Goal: Use online tool/utility: Utilize a website feature to perform a specific function

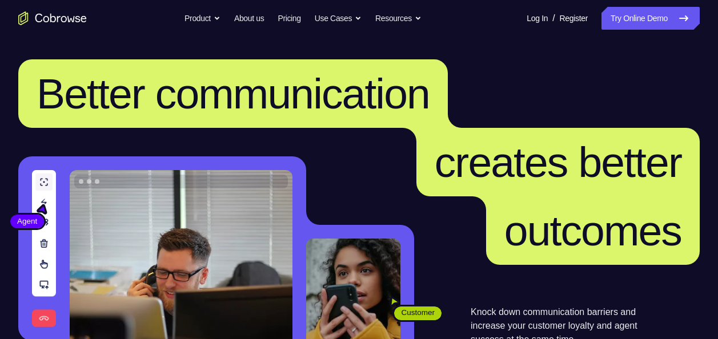
scroll to position [238, 0]
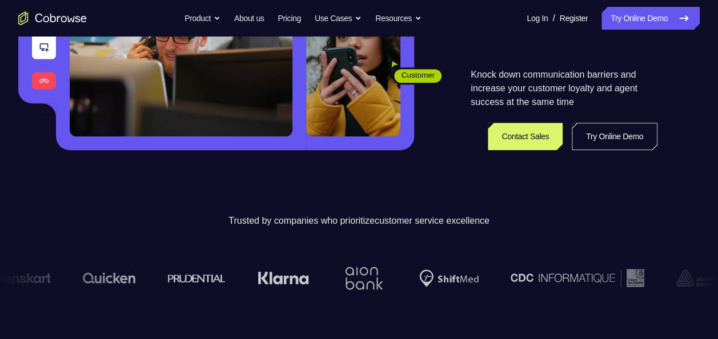
click at [599, 135] on link "Try Online Demo" at bounding box center [615, 136] width 86 height 27
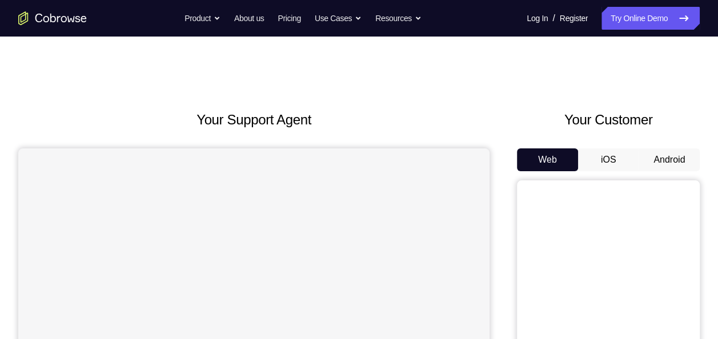
click at [648, 158] on button "Android" at bounding box center [669, 160] width 61 height 23
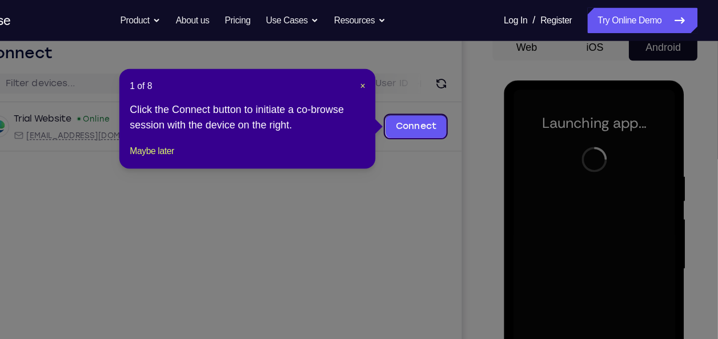
scroll to position [117, 0]
click at [400, 77] on span "×" at bounding box center [401, 77] width 5 height 9
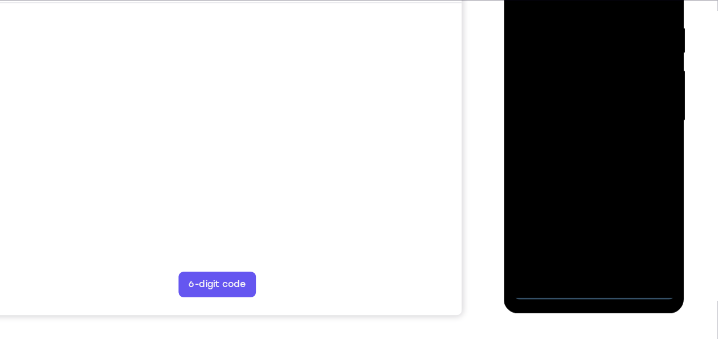
scroll to position [213, 0]
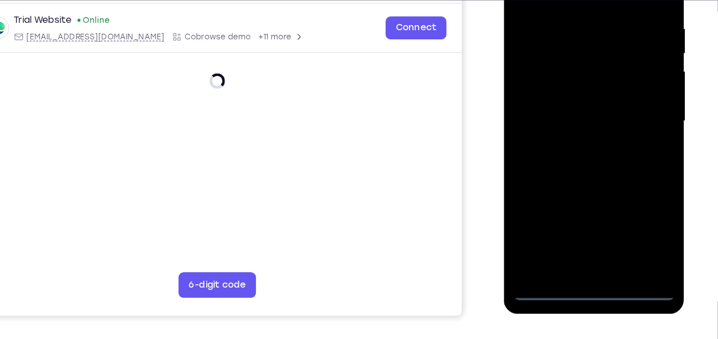
click at [582, 252] on div at bounding box center [584, 101] width 144 height 320
click at [630, 207] on div at bounding box center [584, 101] width 144 height 320
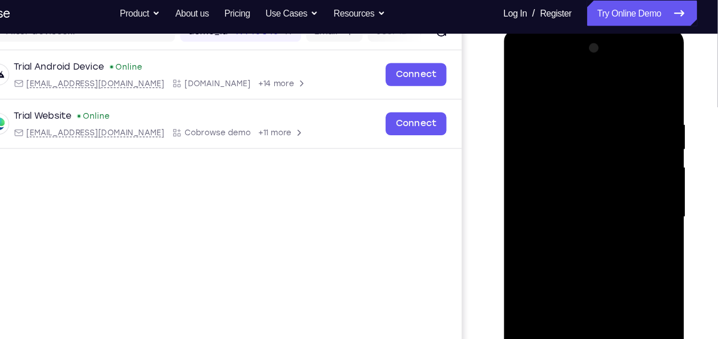
scroll to position [157, 0]
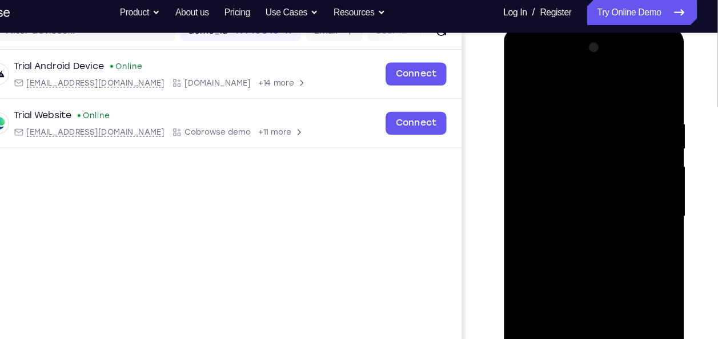
click at [540, 83] on div at bounding box center [584, 196] width 144 height 320
click at [534, 162] on div at bounding box center [584, 196] width 144 height 320
click at [567, 200] on div at bounding box center [584, 196] width 144 height 320
